Goal: Check status

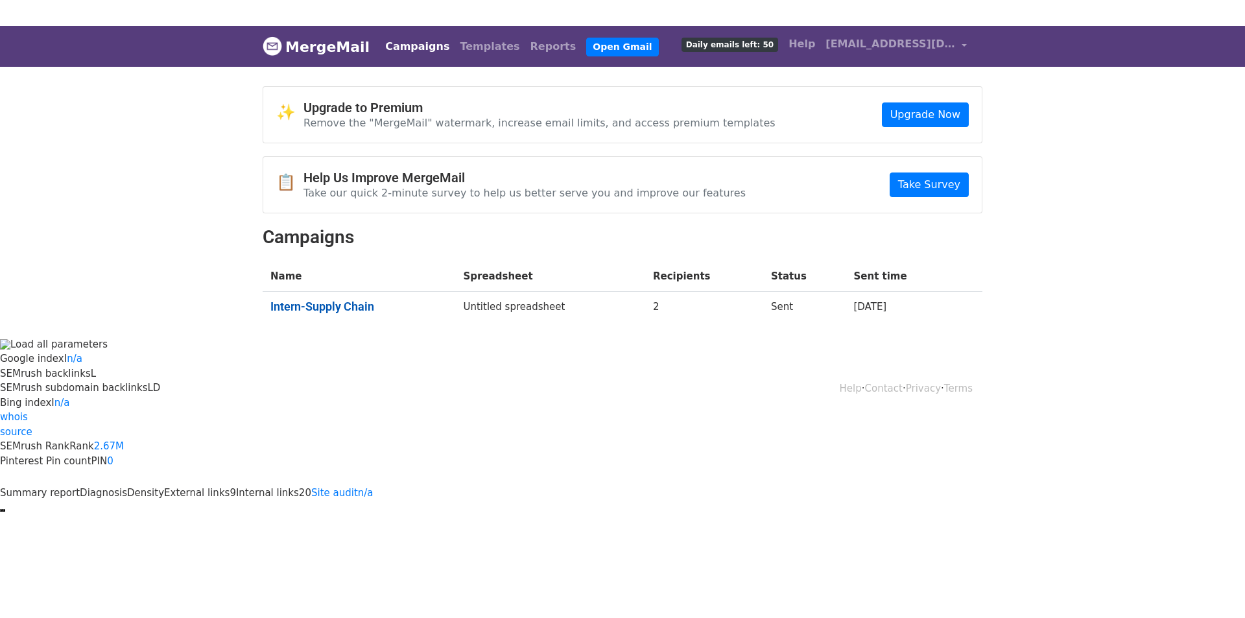
click at [361, 305] on link "Intern-Supply Chain" at bounding box center [358, 307] width 177 height 14
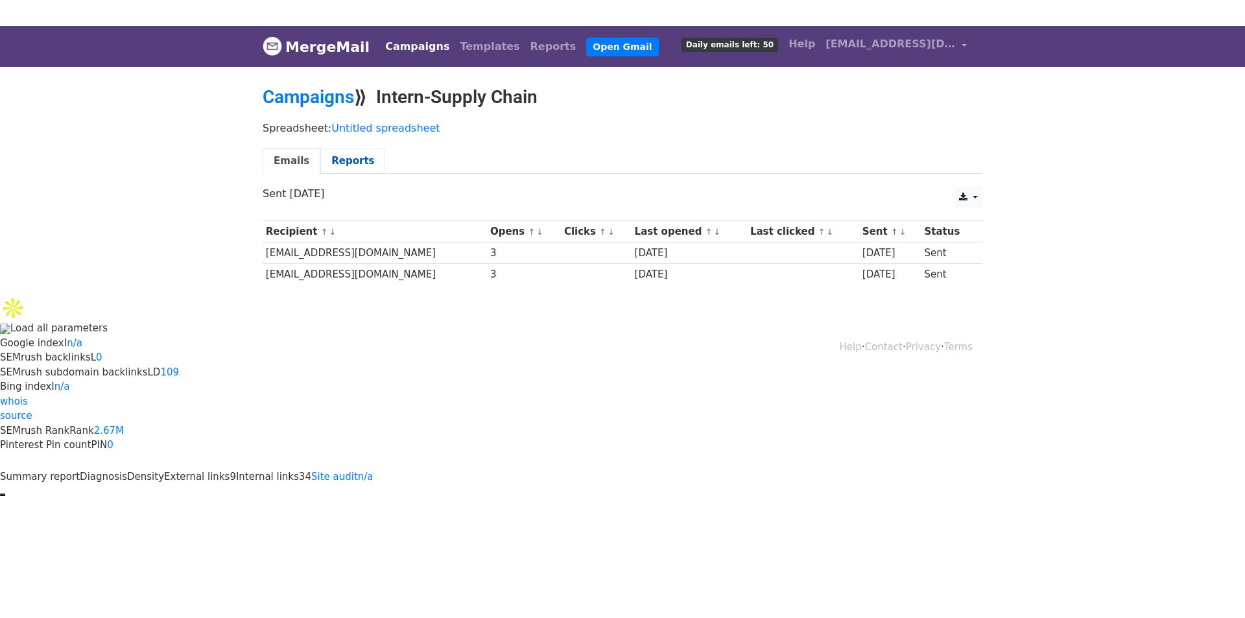
click at [359, 167] on link "Reports" at bounding box center [352, 161] width 65 height 27
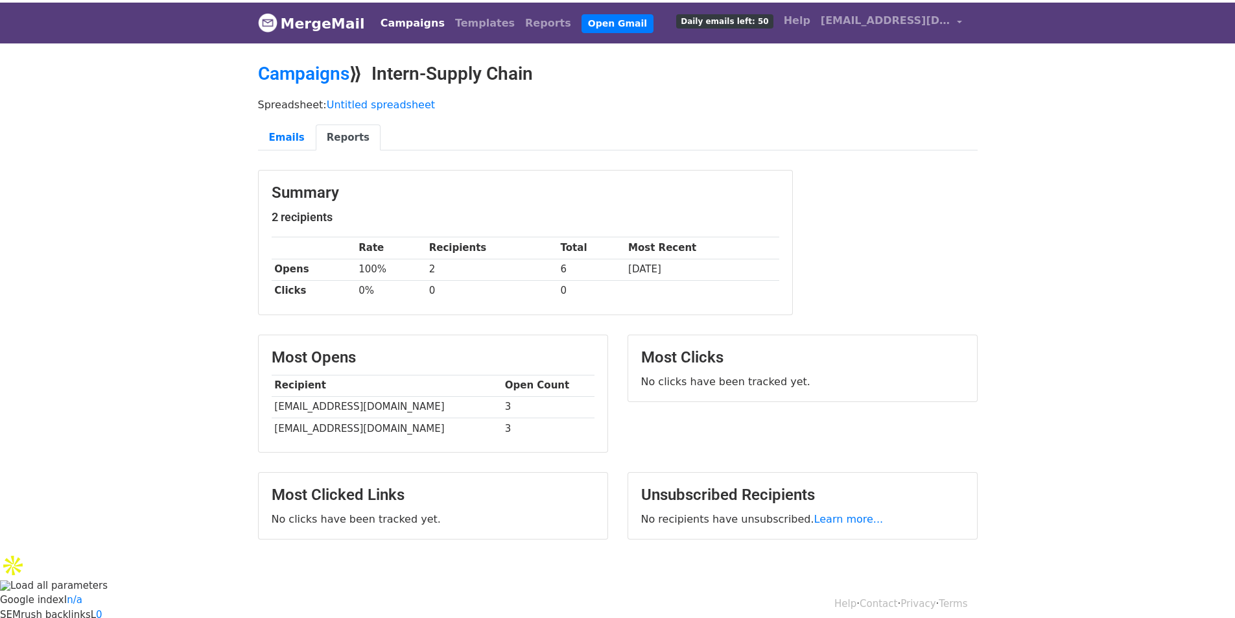
scroll to position [36, 0]
